Goal: Transaction & Acquisition: Purchase product/service

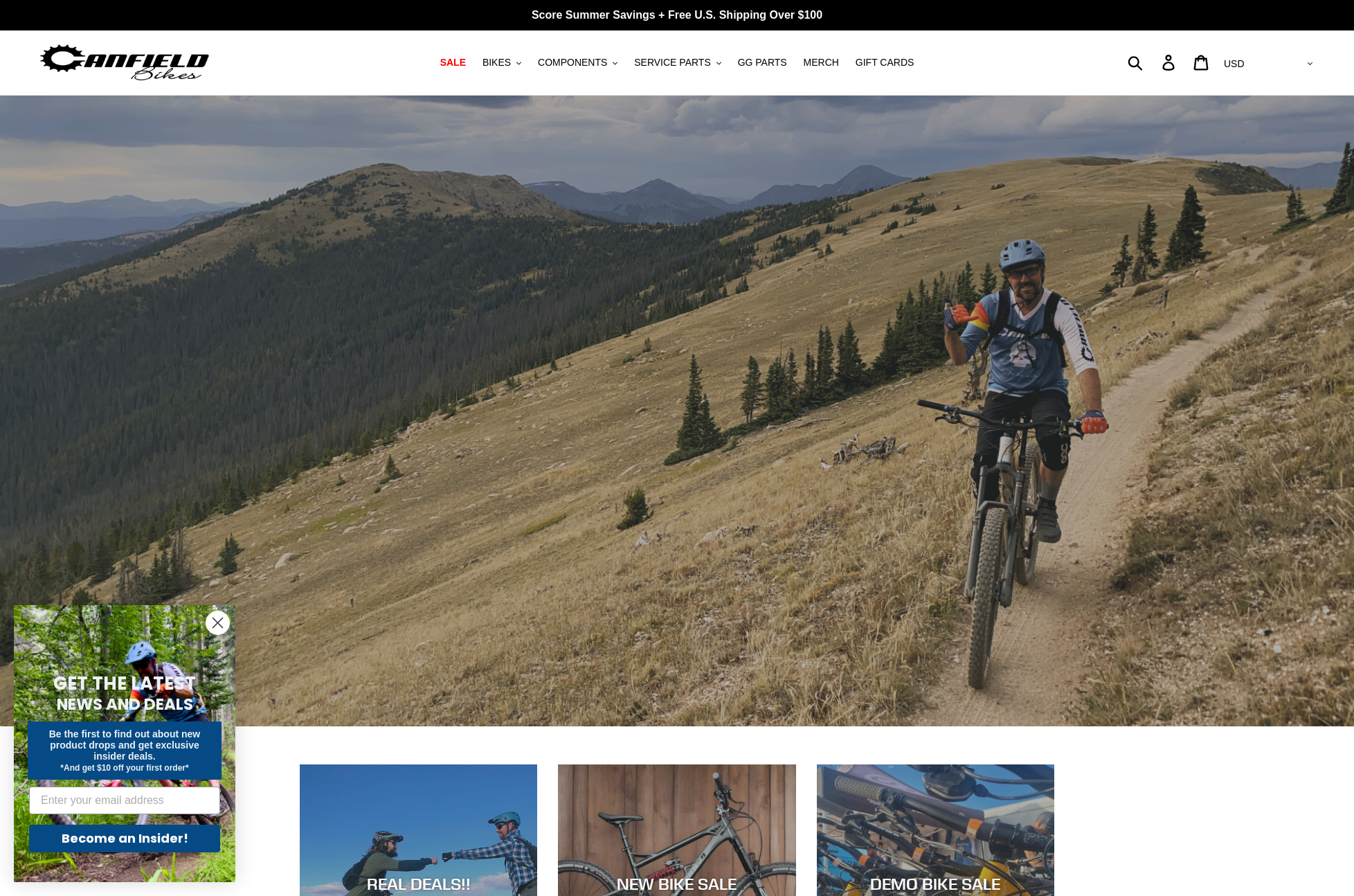
scroll to position [765, 0]
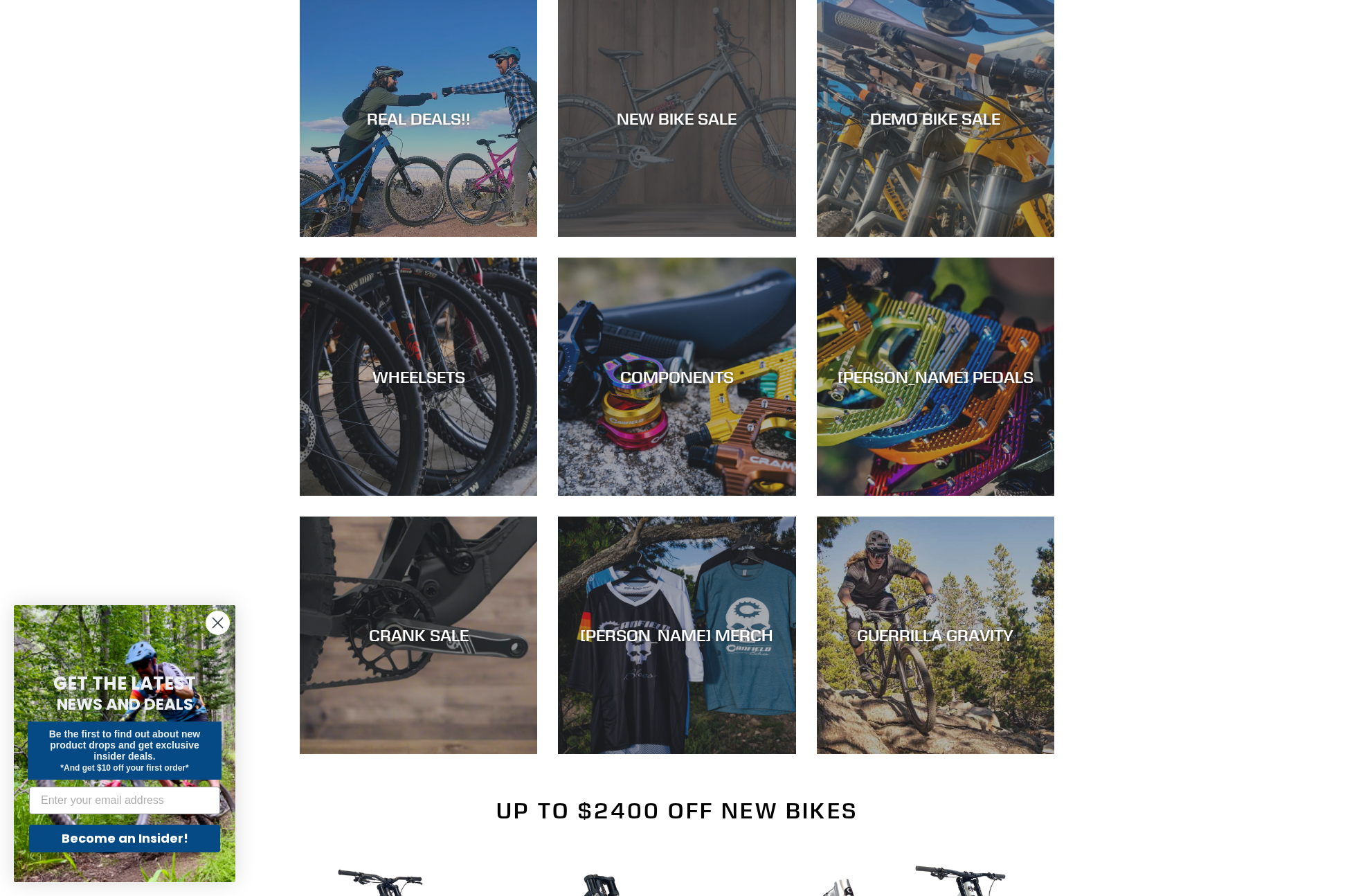
click at [690, 124] on div "NEW BIKE SALE" at bounding box center [677, 118] width 237 height 20
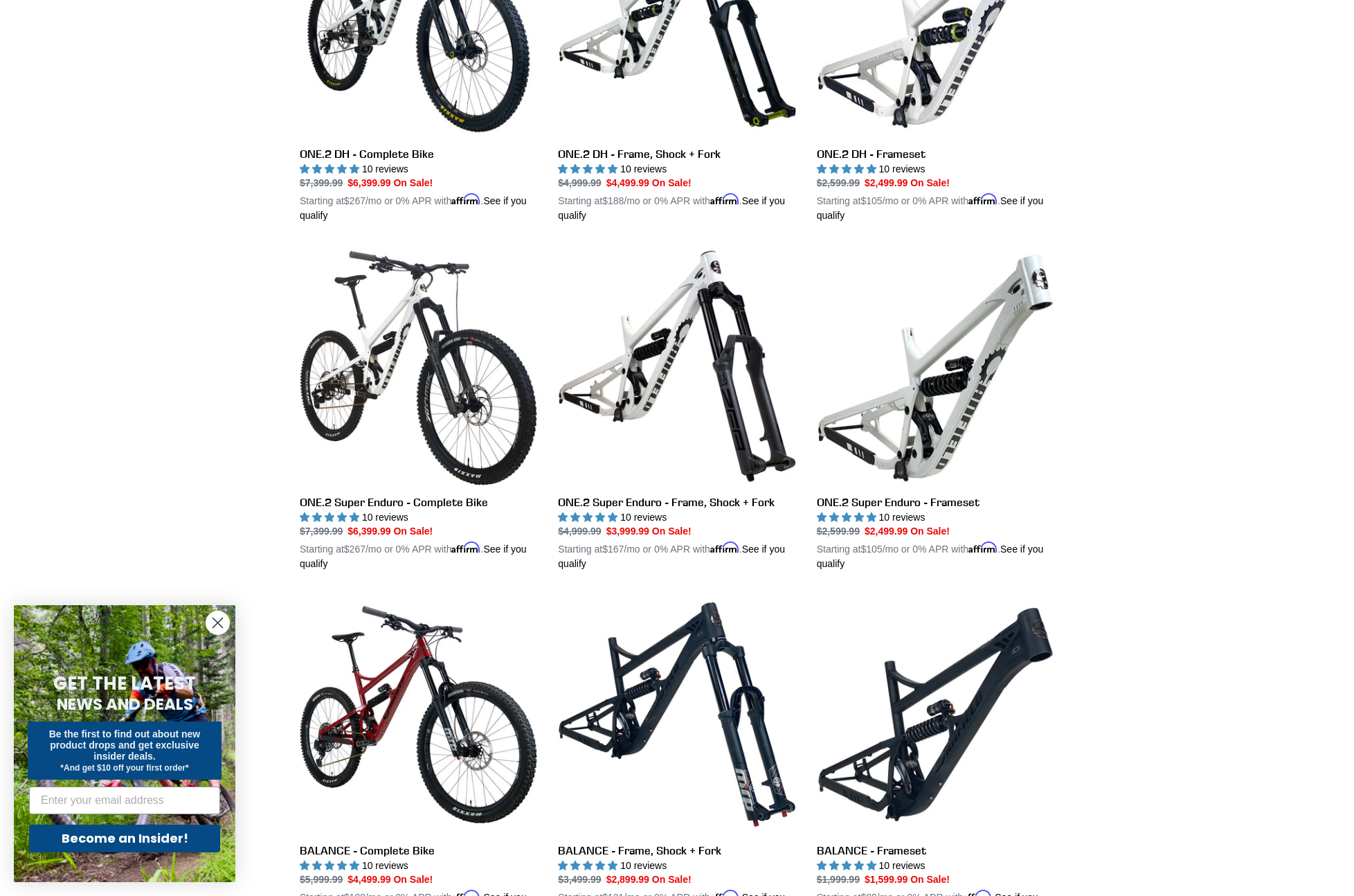
scroll to position [769, 0]
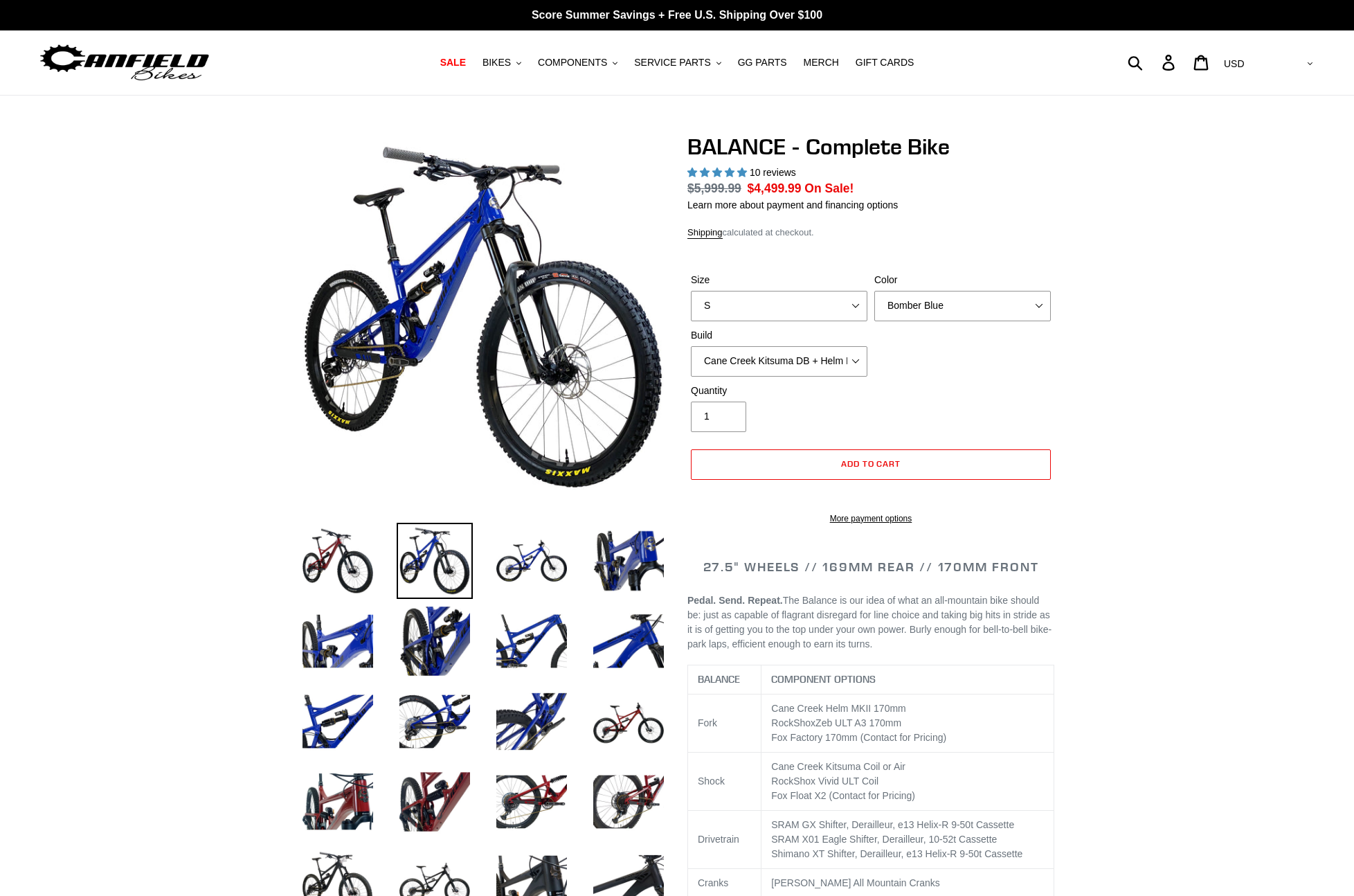
select select "highest-rating"
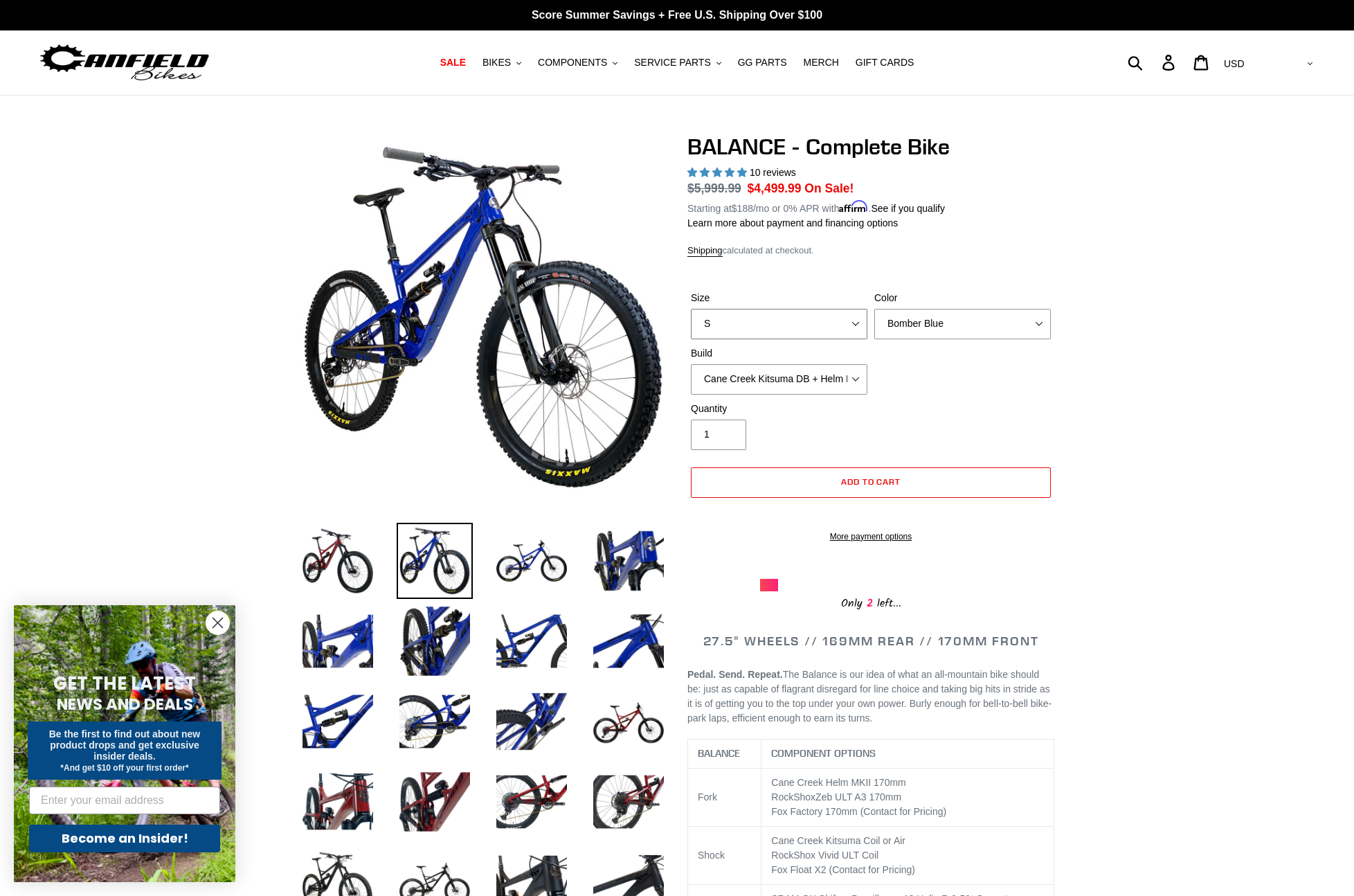
click at [781, 331] on select "S M L XL" at bounding box center [780, 324] width 177 height 31
click at [691, 309] on select "S M L XL" at bounding box center [780, 324] width 177 height 31
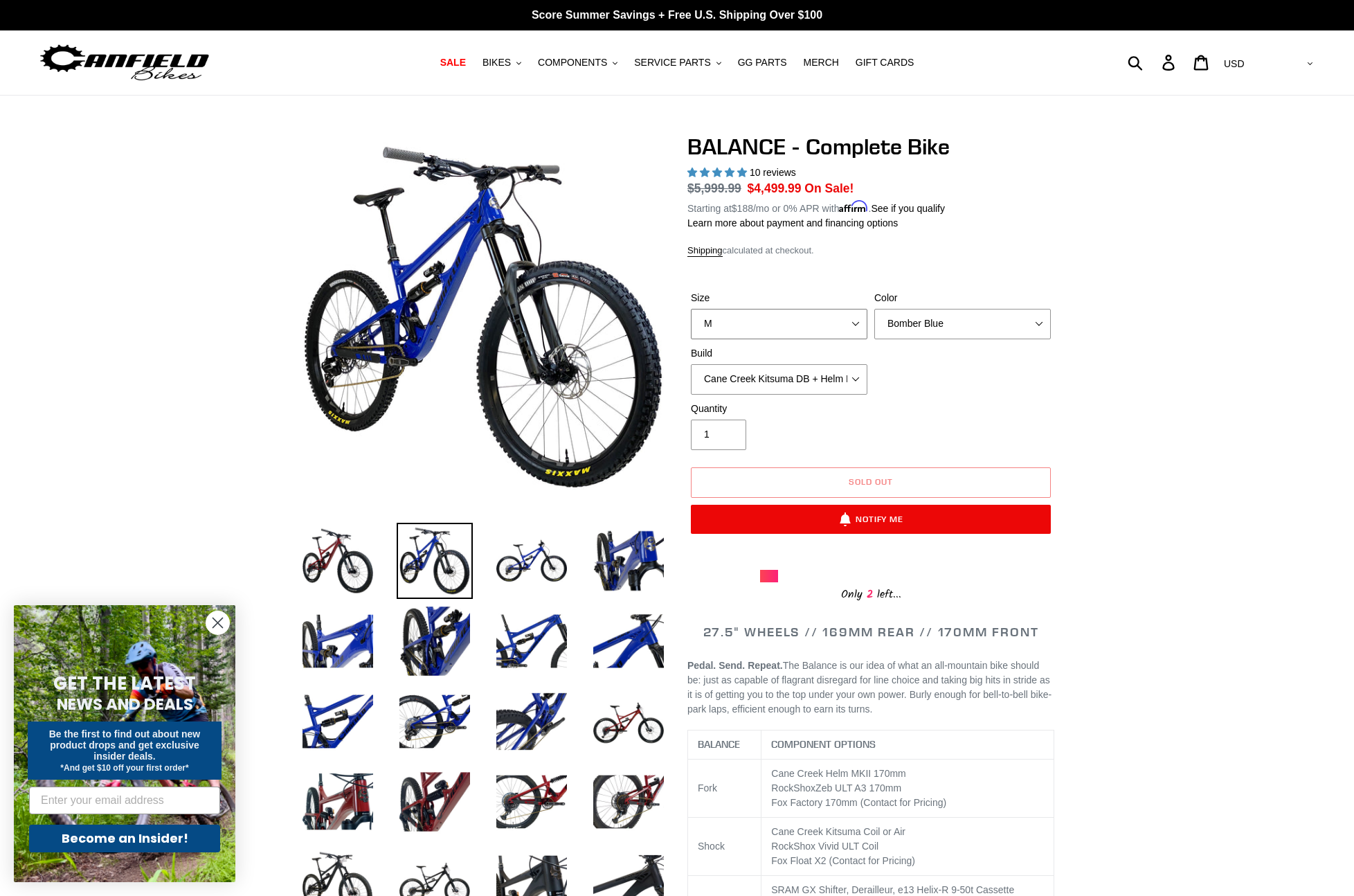
click at [778, 329] on select "S M L XL" at bounding box center [780, 324] width 177 height 31
click at [691, 309] on select "S M L XL" at bounding box center [780, 324] width 177 height 31
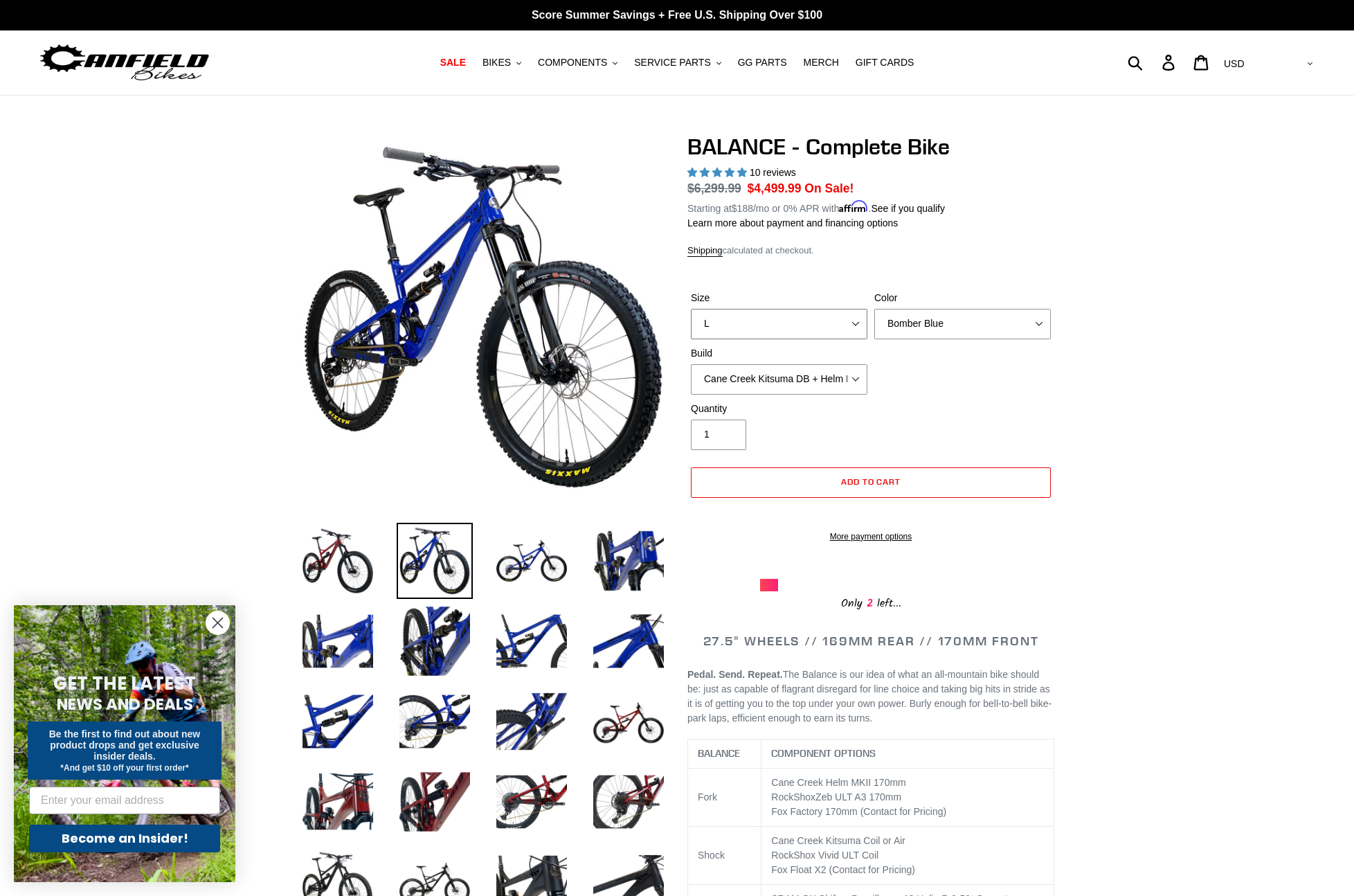
click at [777, 327] on select "S M L XL" at bounding box center [780, 324] width 177 height 31
select select "XL"
click at [691, 309] on select "S M L XL" at bounding box center [780, 324] width 177 height 31
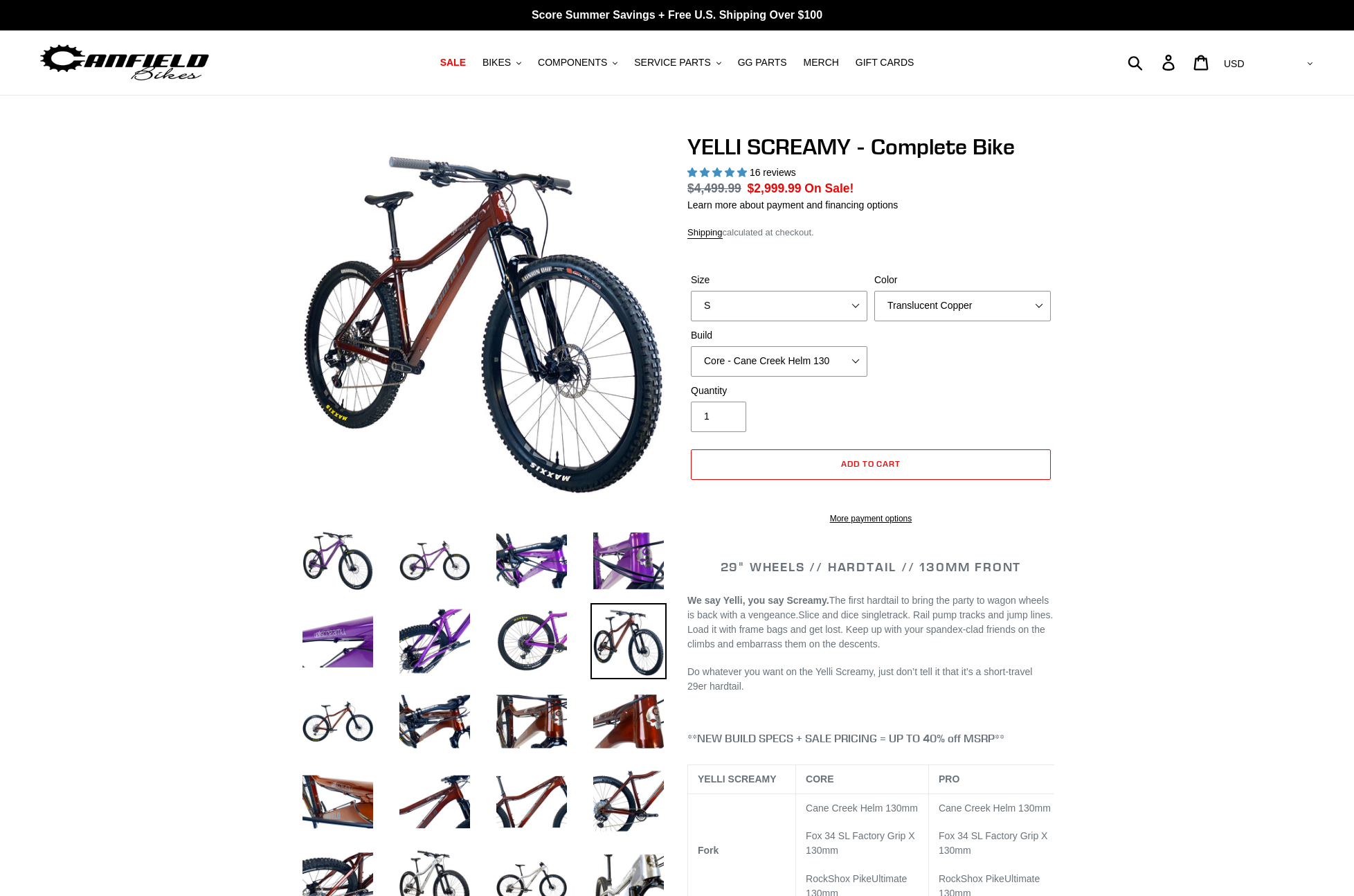
select select "highest-rating"
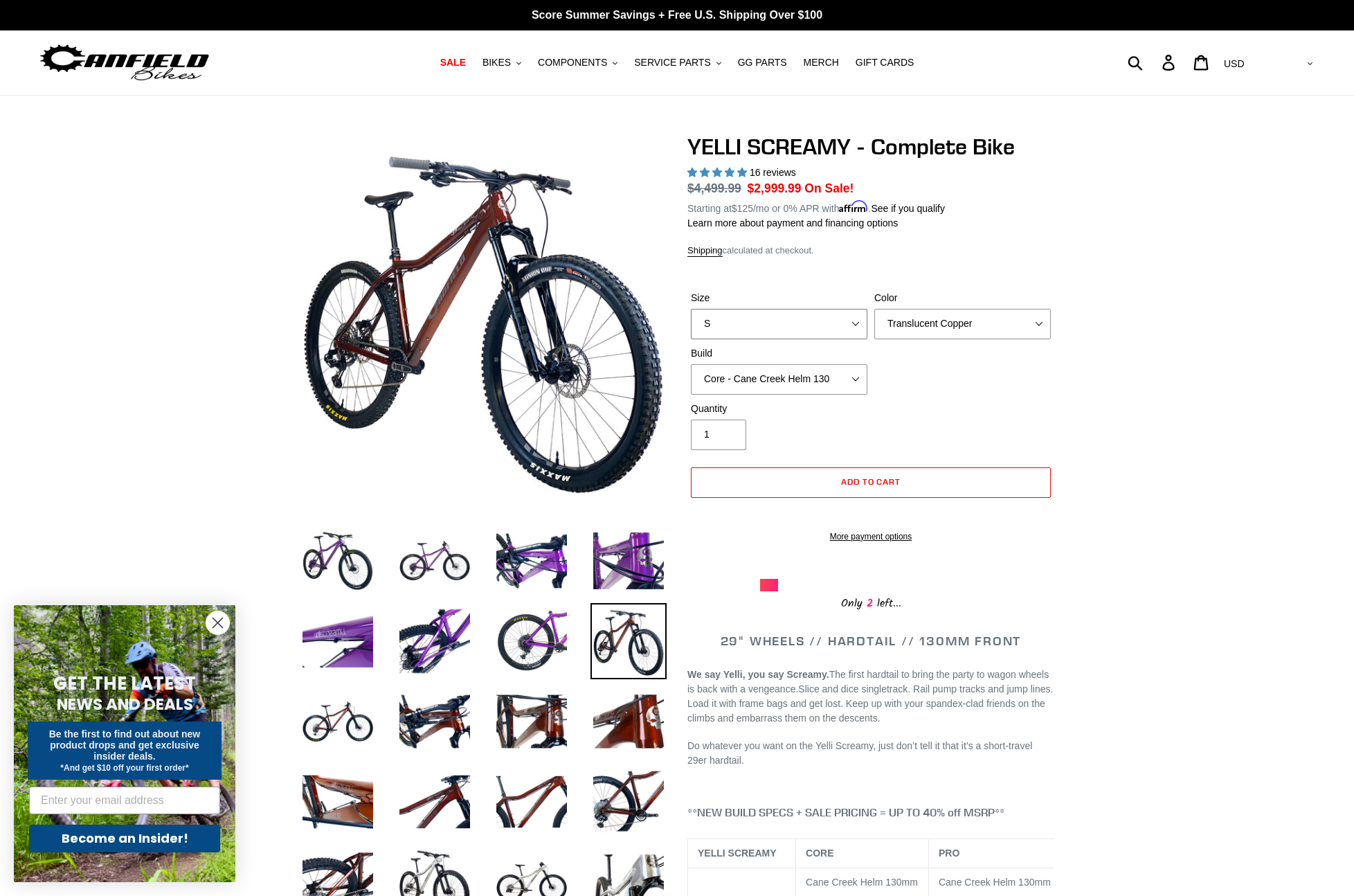
click at [798, 323] on select "S M L XL" at bounding box center [780, 324] width 177 height 31
click at [691, 309] on select "S M L XL" at bounding box center [780, 324] width 177 height 31
click at [803, 321] on select "S M L XL" at bounding box center [780, 324] width 177 height 31
click at [691, 309] on select "S M L XL" at bounding box center [780, 324] width 177 height 31
click at [786, 323] on select "S M L XL" at bounding box center [780, 324] width 177 height 31
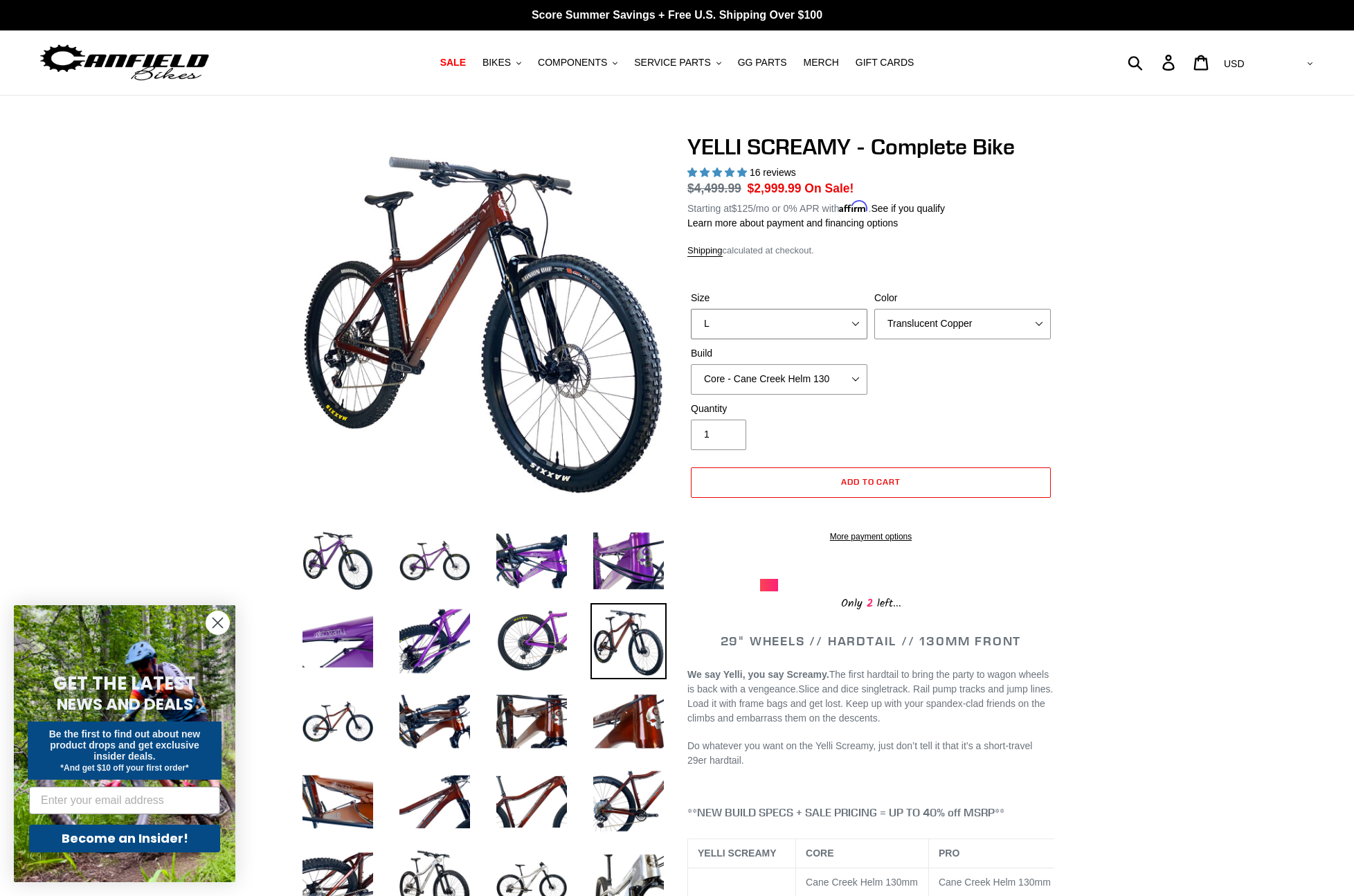
select select "XL"
click at [691, 309] on select "S M L XL" at bounding box center [780, 324] width 177 height 31
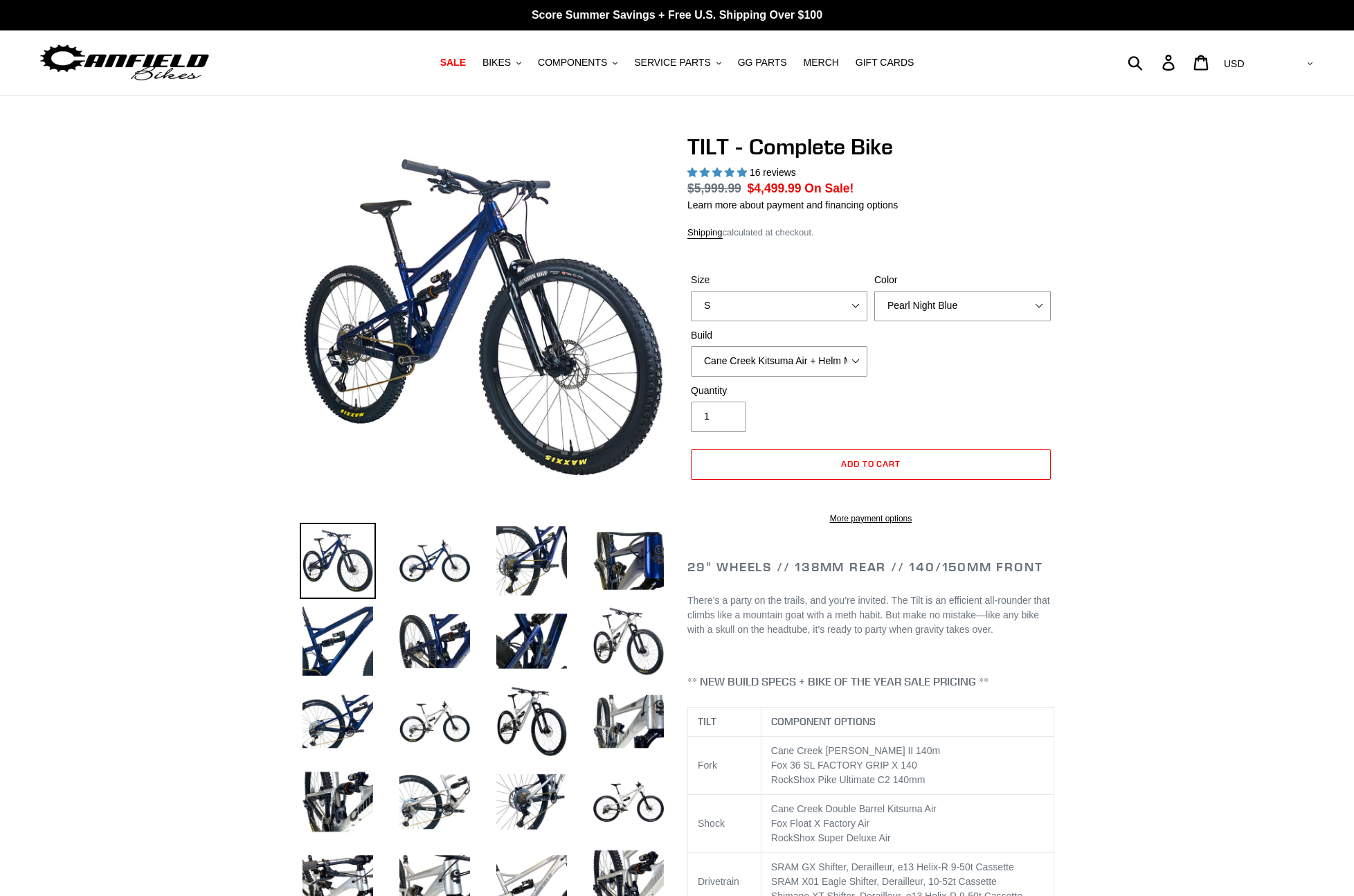
select select "highest-rating"
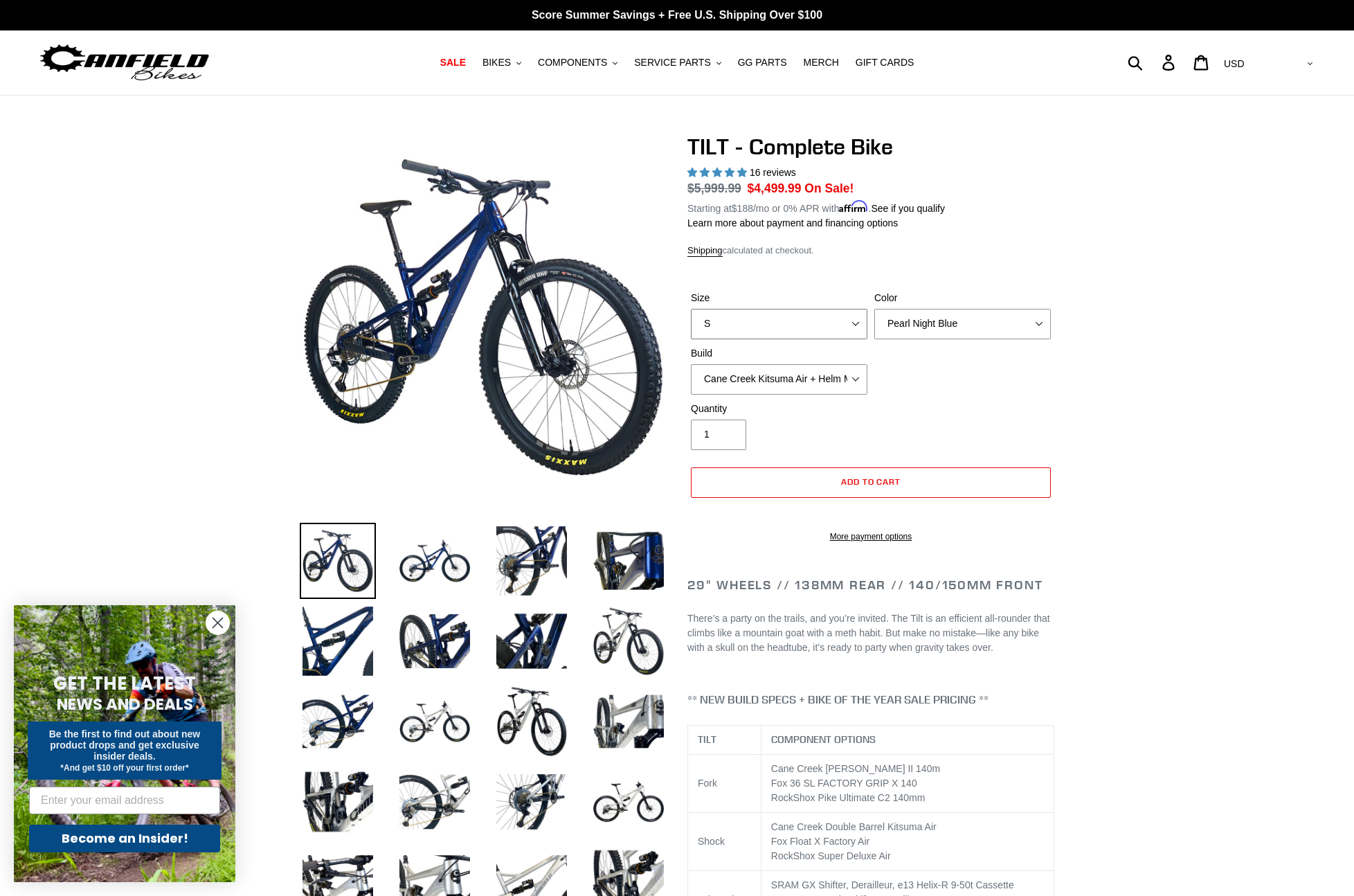
click at [759, 319] on select "S M L" at bounding box center [780, 324] width 177 height 31
click at [691, 309] on select "S M L" at bounding box center [780, 324] width 177 height 31
click at [757, 319] on select "S M L" at bounding box center [780, 324] width 177 height 31
select select "L"
click at [691, 309] on select "S M L" at bounding box center [780, 324] width 177 height 31
